Goal: Book appointment/travel/reservation

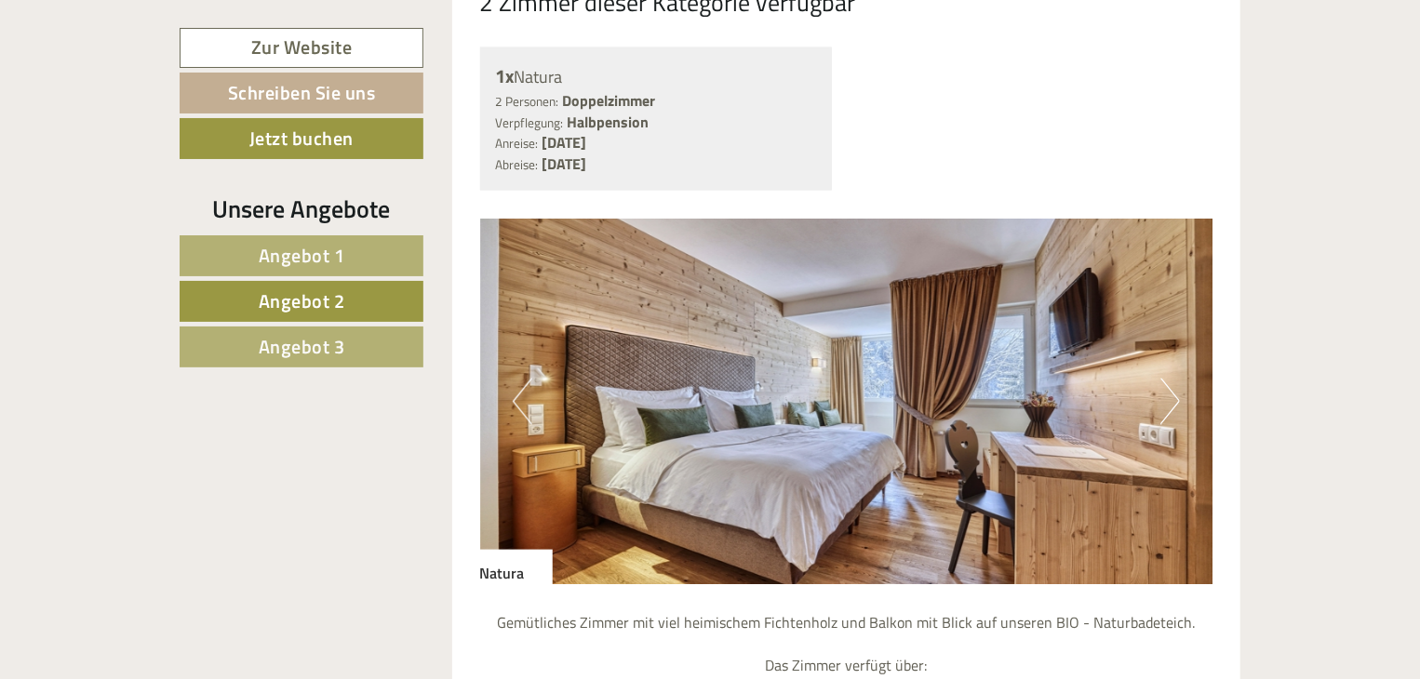
click at [261, 46] on link "Zur Website" at bounding box center [302, 48] width 244 height 40
click at [318, 262] on span "Angebot 1" at bounding box center [302, 255] width 87 height 29
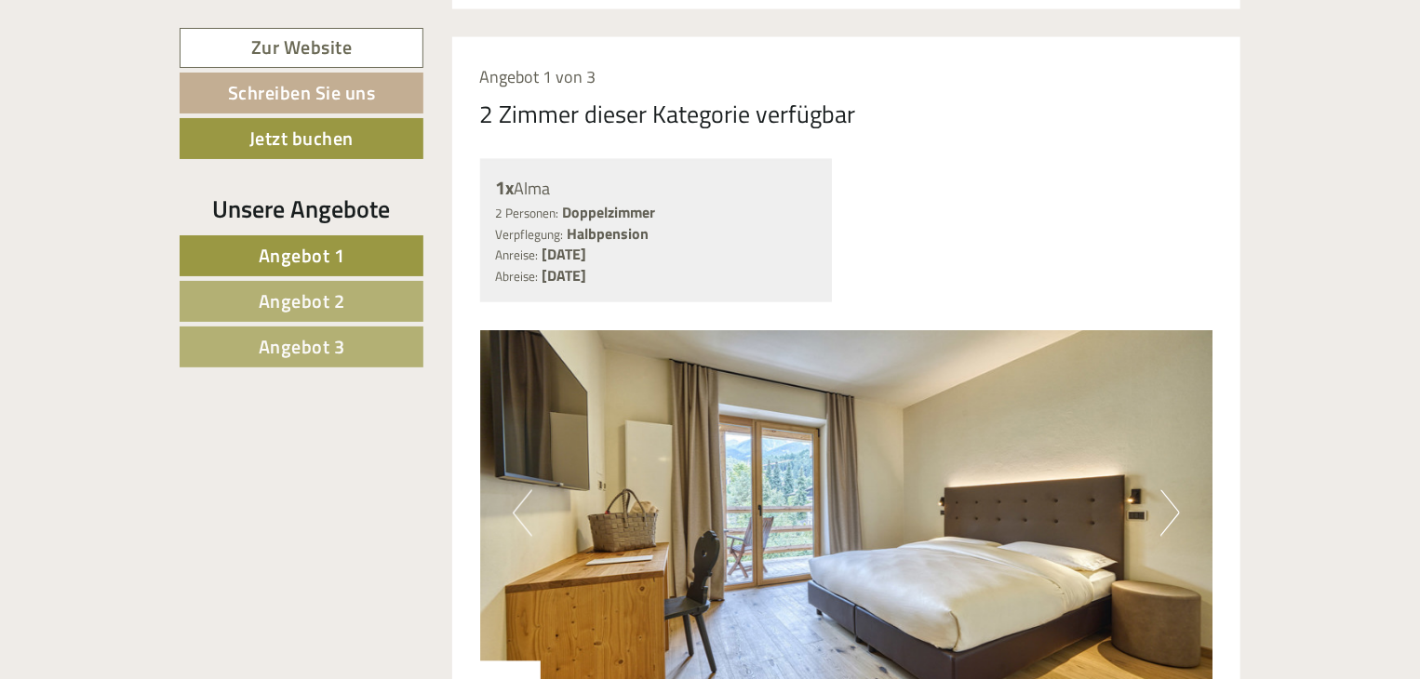
click at [315, 296] on span "Angebot 2" at bounding box center [302, 301] width 87 height 29
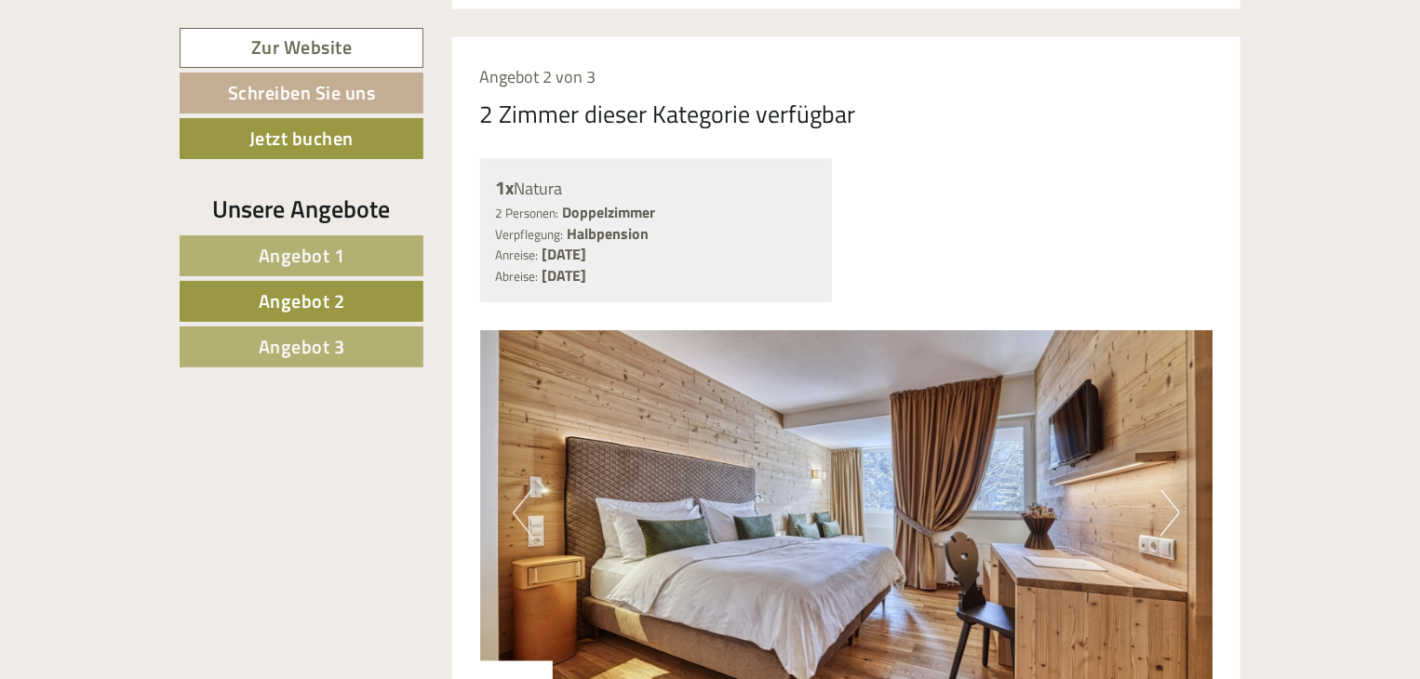
click at [302, 362] on link "Angebot 3" at bounding box center [302, 347] width 244 height 41
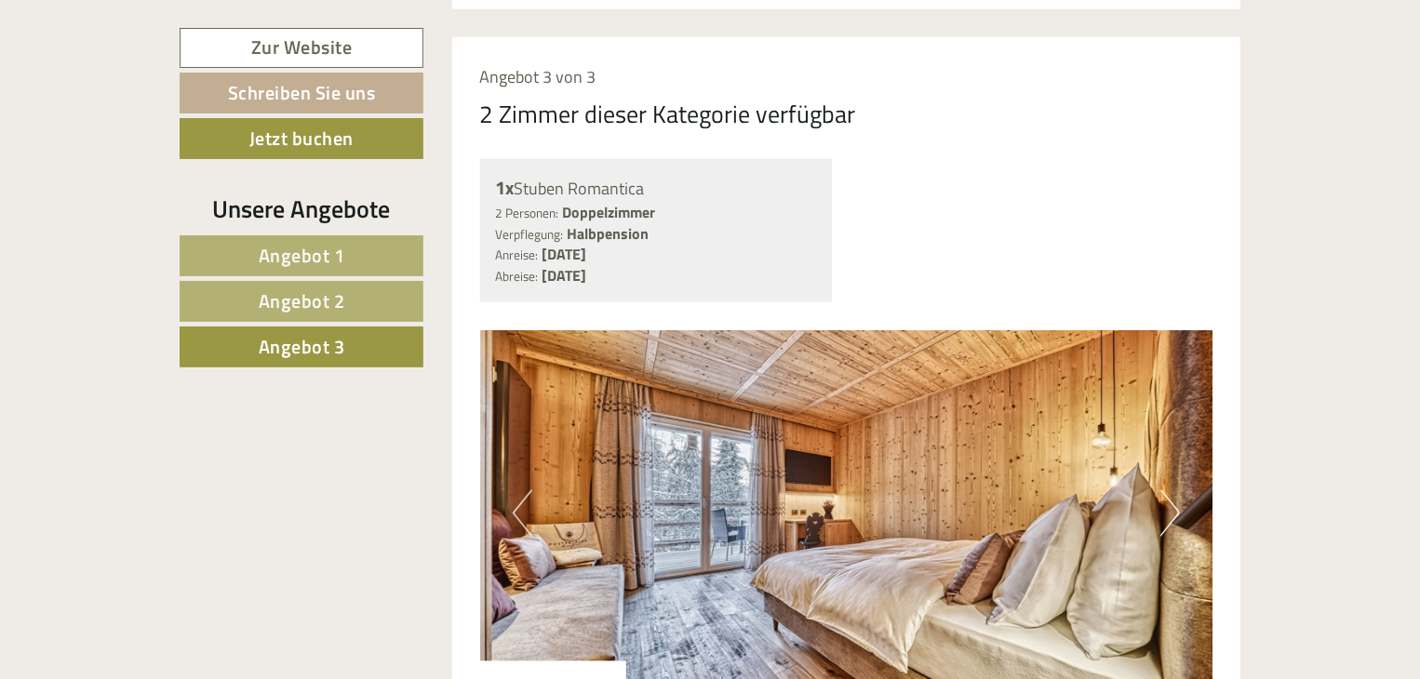
drag, startPoint x: 302, startPoint y: 362, endPoint x: 301, endPoint y: 415, distance: 53.1
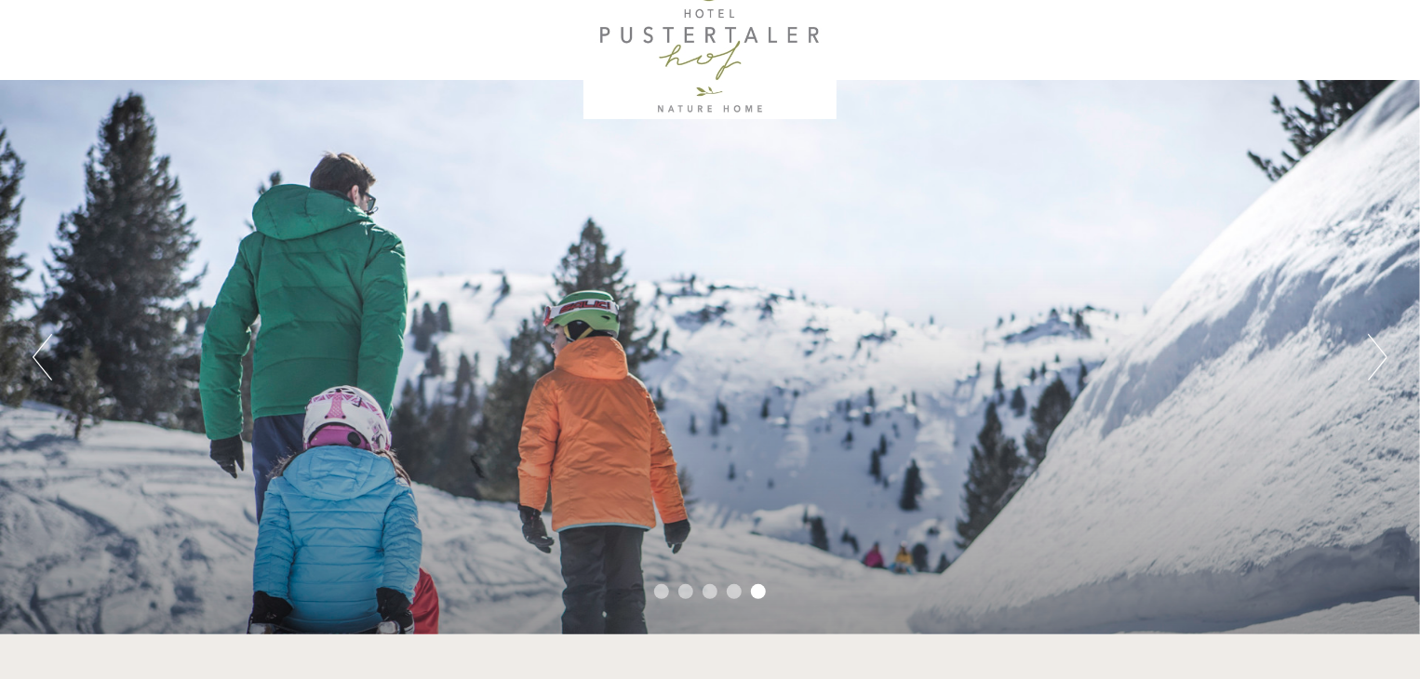
scroll to position [0, 0]
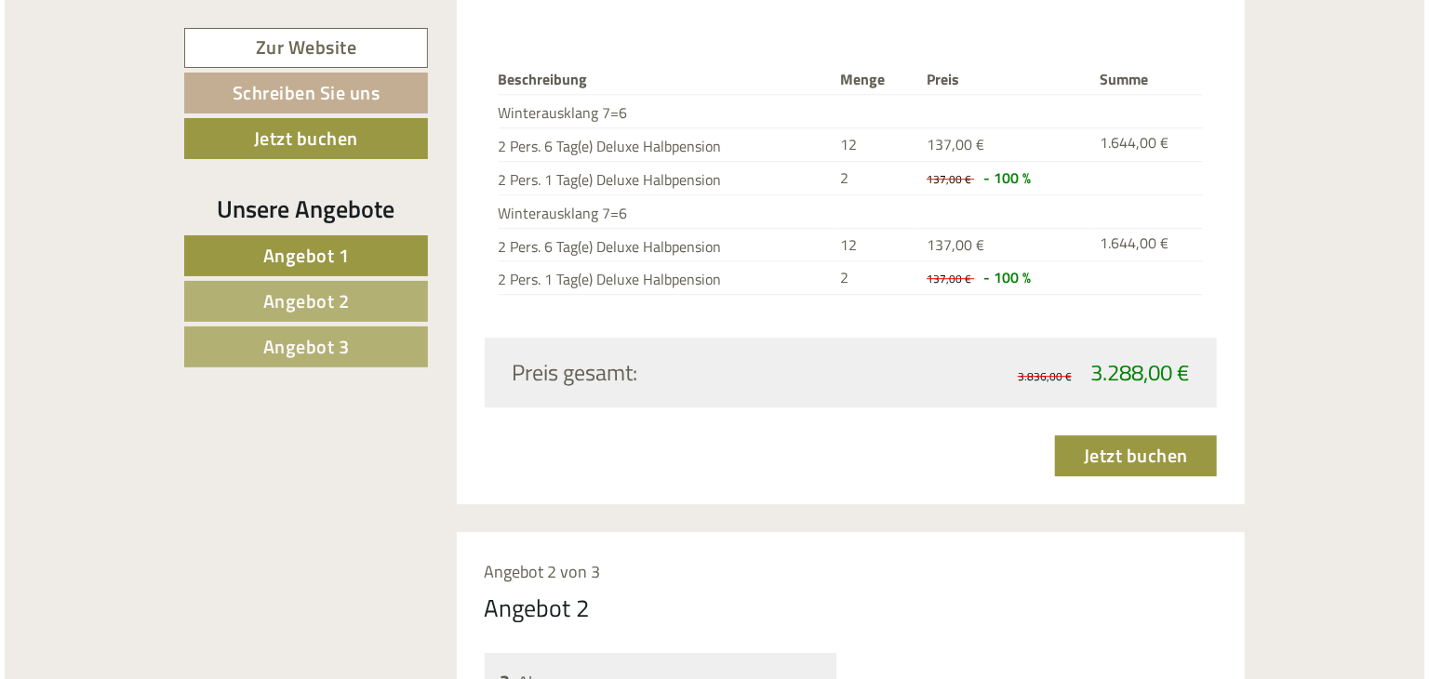
scroll to position [2606, 0]
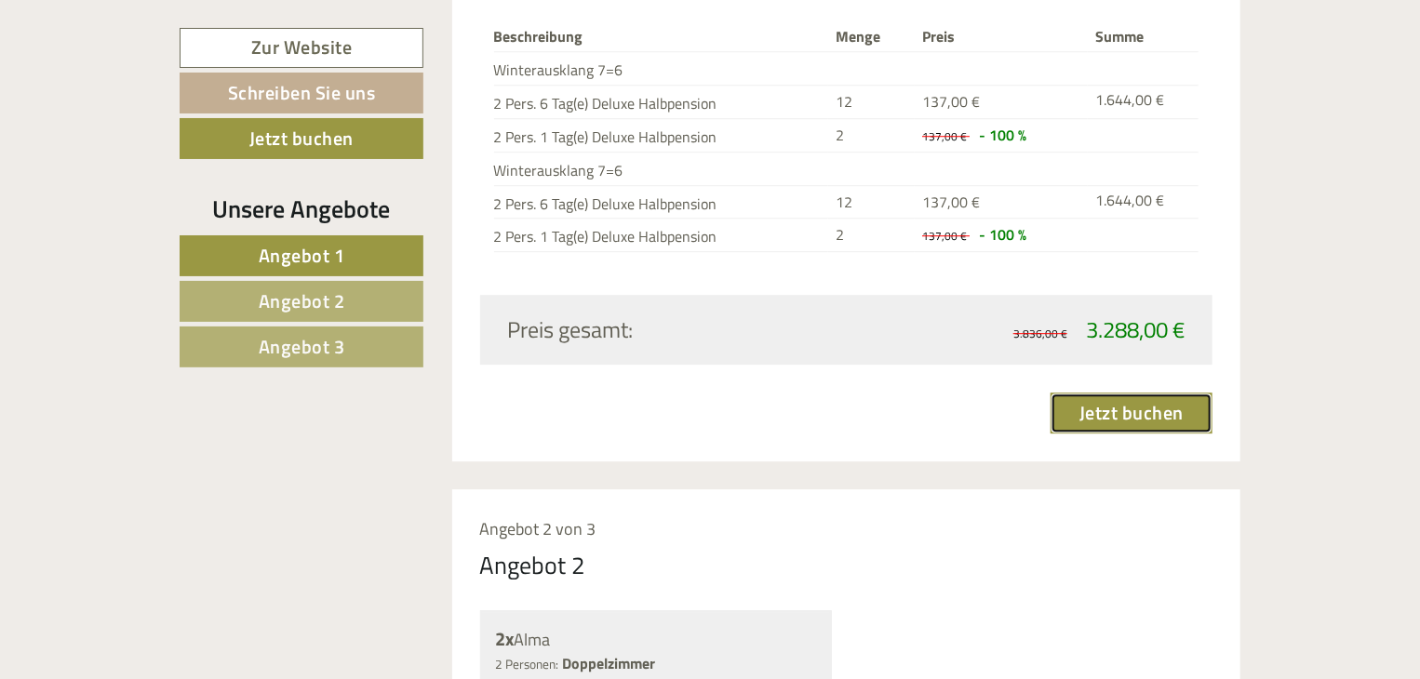
click at [1098, 393] on link "Jetzt buchen" at bounding box center [1132, 413] width 162 height 41
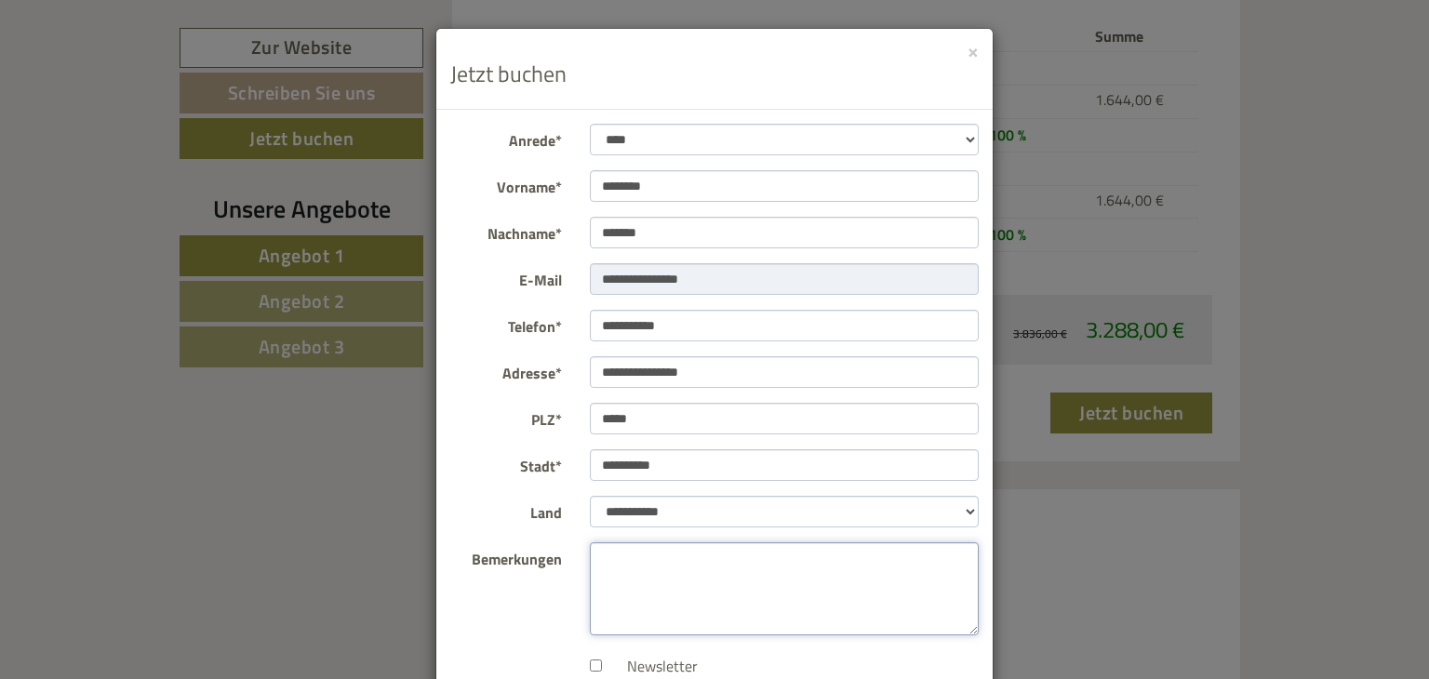
click at [785, 572] on textarea "Bemerkungen" at bounding box center [785, 589] width 390 height 93
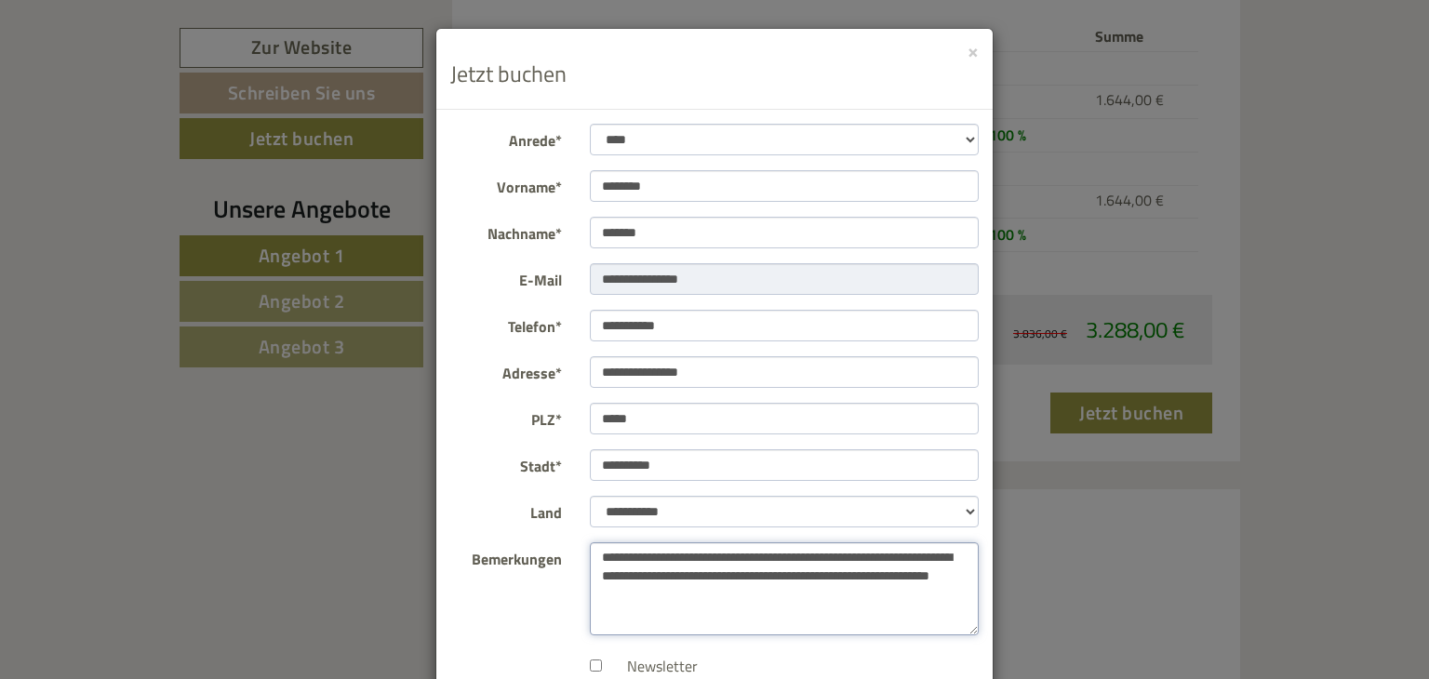
type textarea "**********"
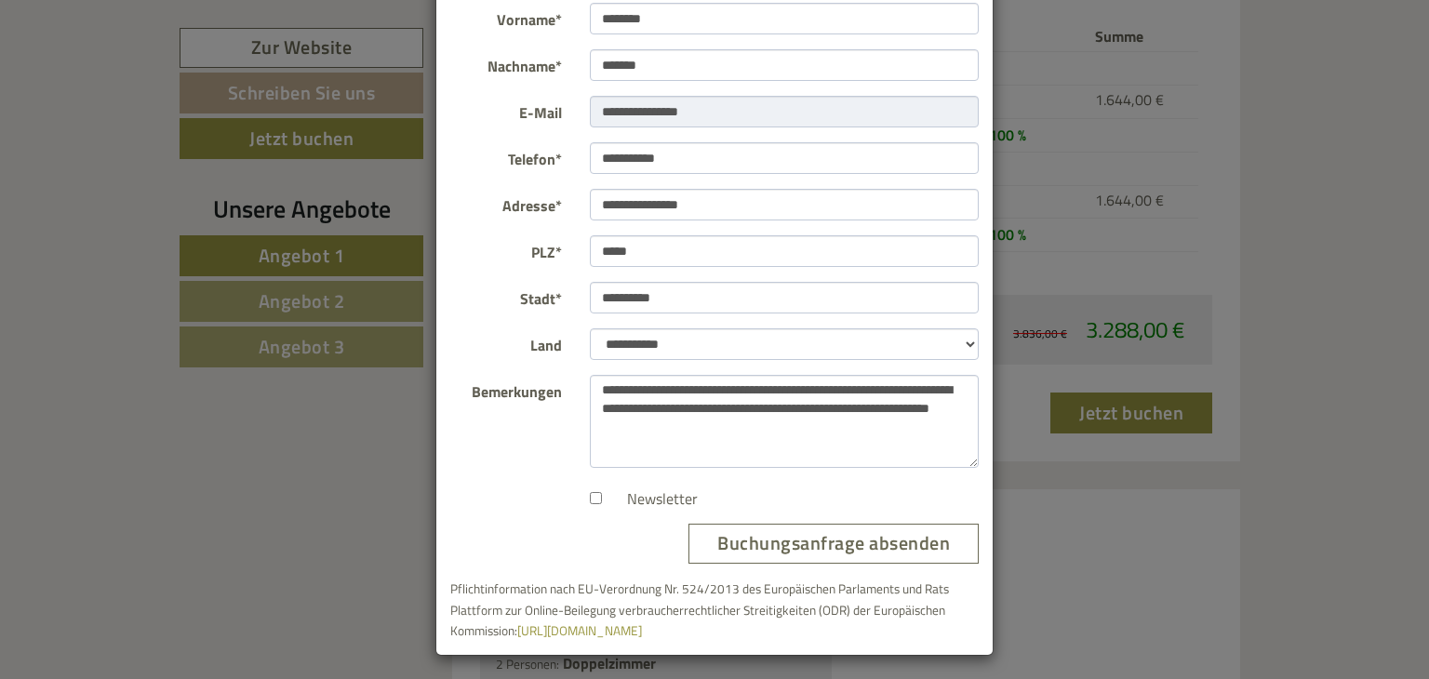
scroll to position [171, 0]
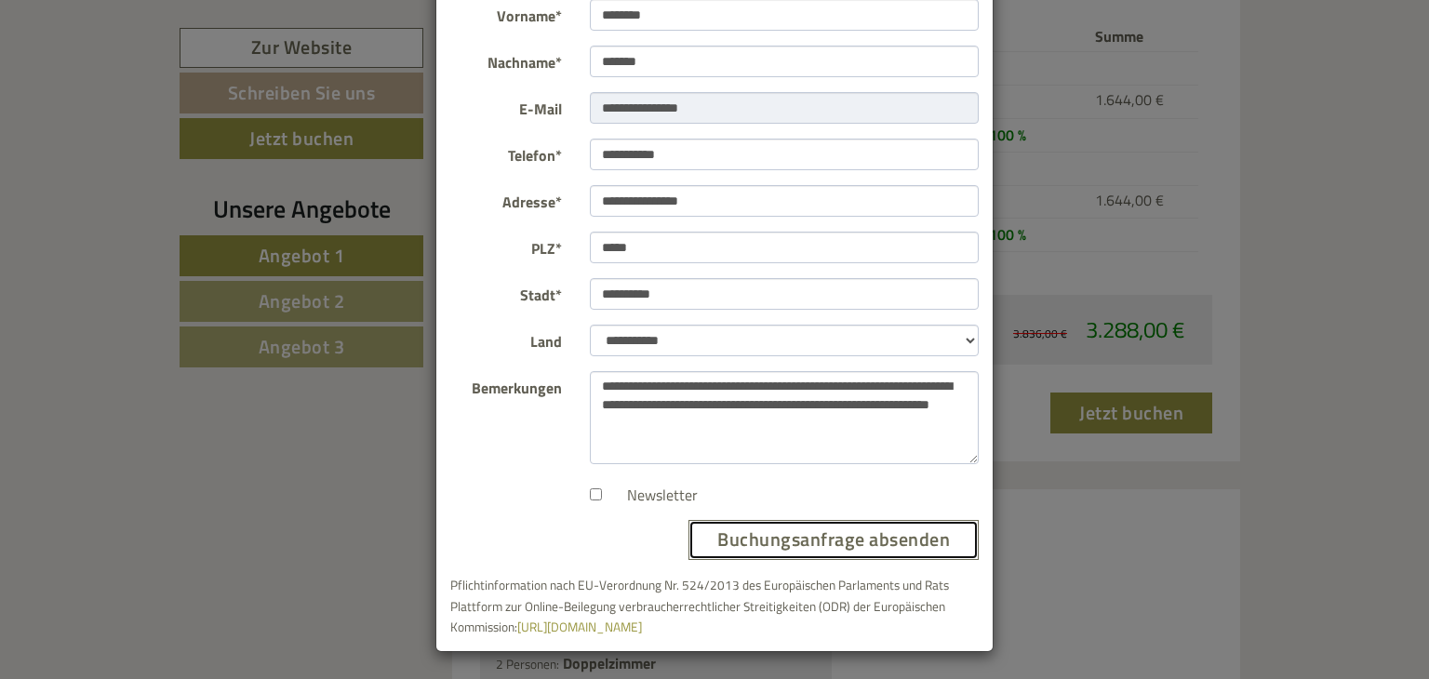
click at [805, 530] on button "Buchungsanfrage absenden" at bounding box center [834, 540] width 290 height 40
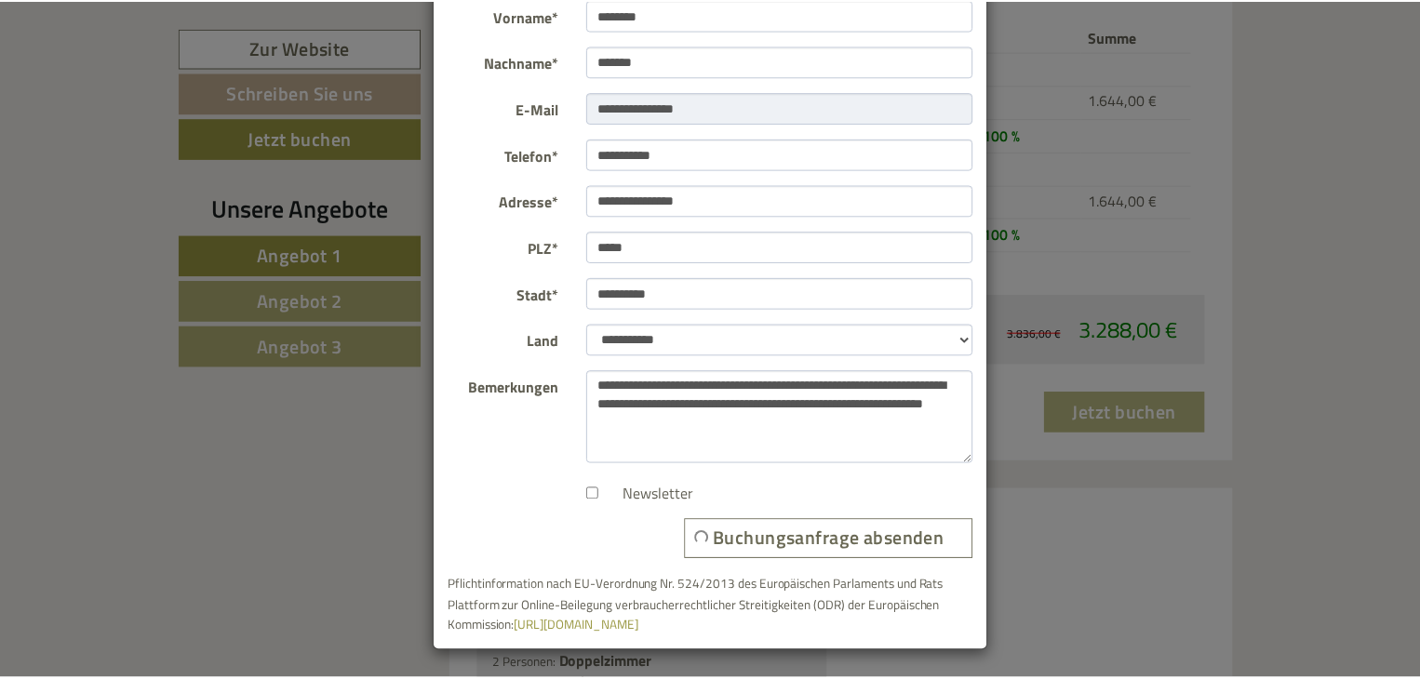
scroll to position [0, 0]
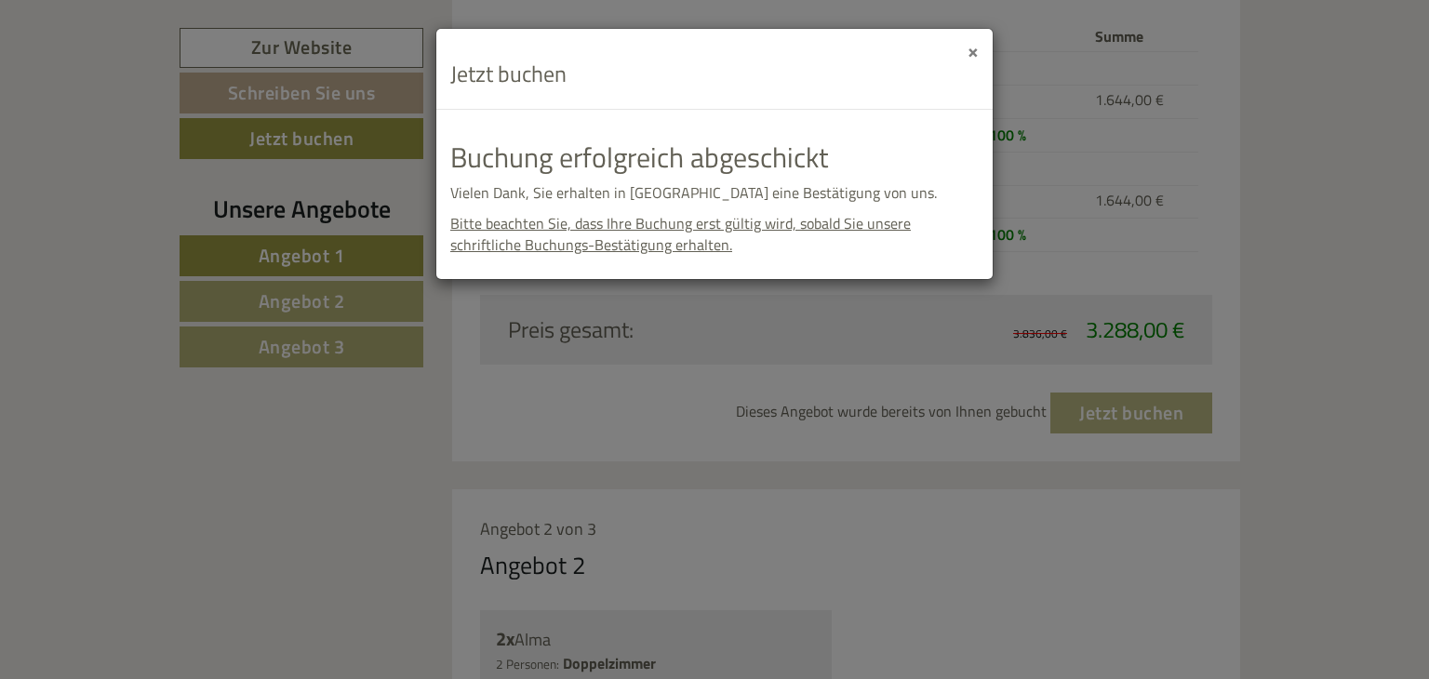
click at [977, 52] on button "×" at bounding box center [973, 51] width 11 height 20
